Goal: Task Accomplishment & Management: Manage account settings

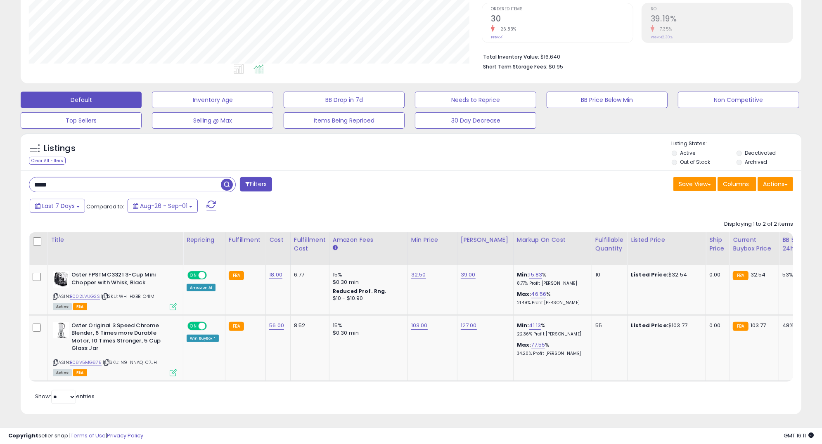
scroll to position [169, 453]
click at [114, 185] on input "*****" at bounding box center [125, 184] width 192 height 14
click at [333, 215] on div "Last 7 Days Compared to: Aug-26 - Sep-01" at bounding box center [314, 207] width 573 height 19
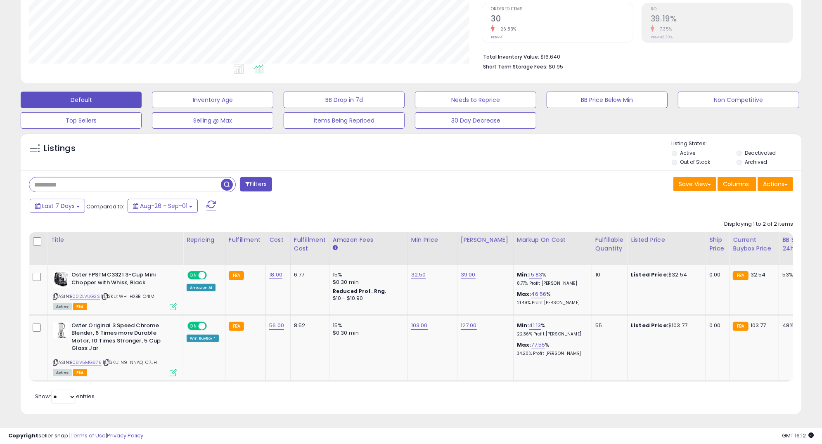
scroll to position [0, 0]
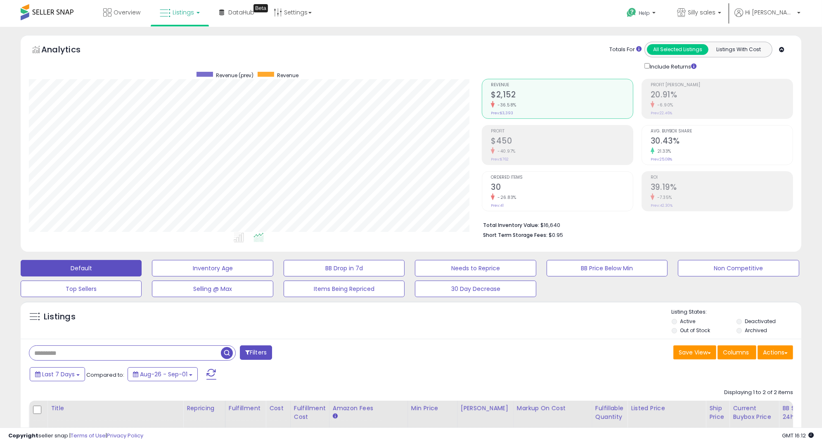
click at [178, 15] on span "Listings" at bounding box center [183, 12] width 21 height 8
click at [177, 36] on icon at bounding box center [186, 40] width 36 height 11
